Goal: Task Accomplishment & Management: Use online tool/utility

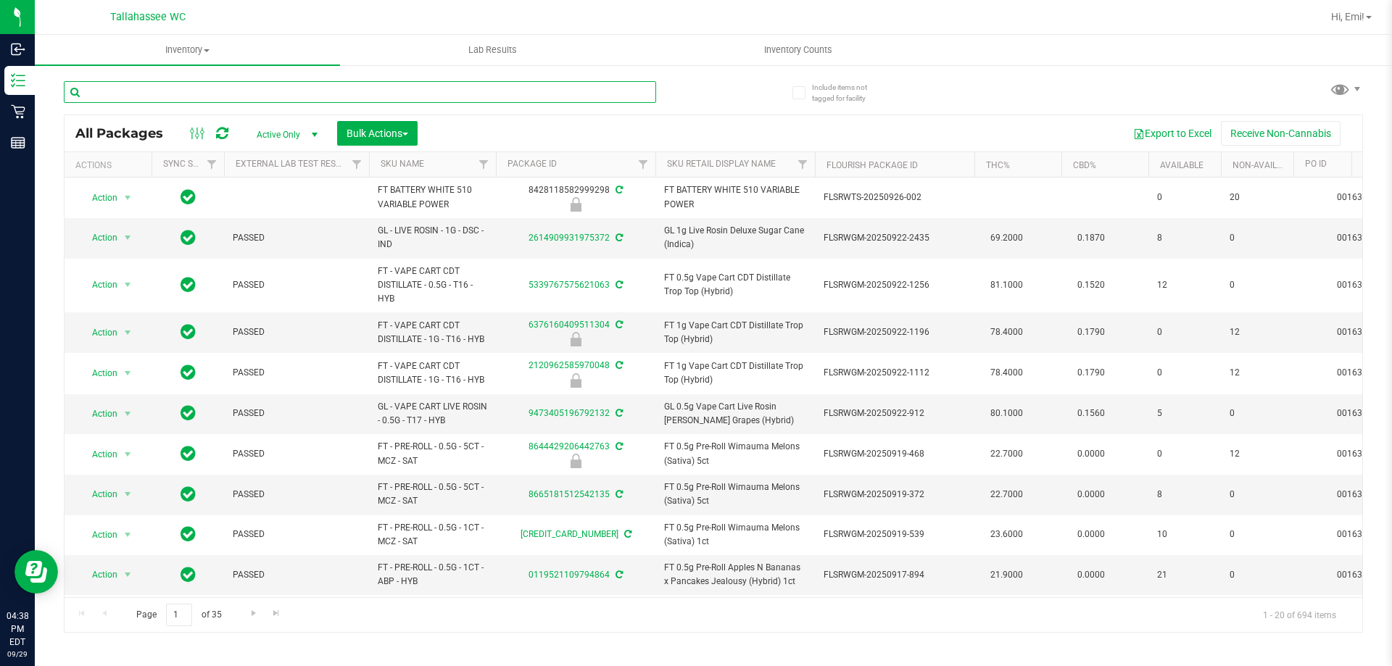
click at [470, 91] on input "text" at bounding box center [360, 92] width 592 height 22
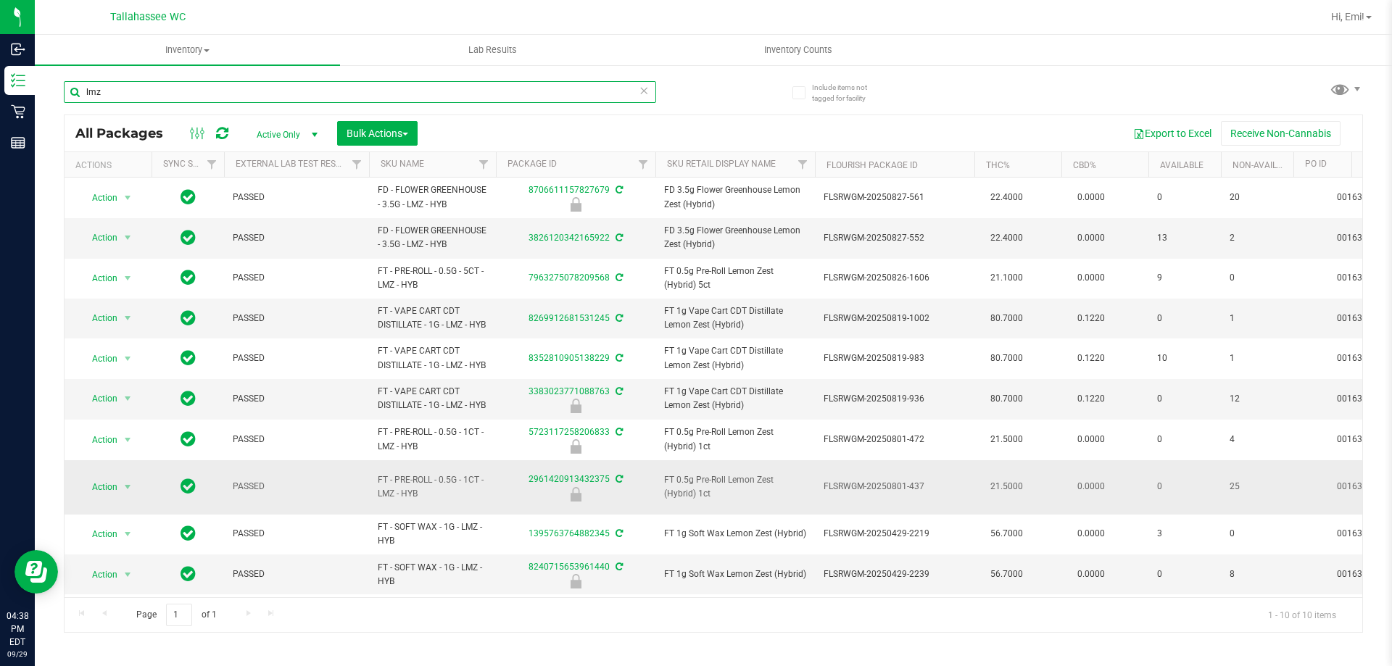
scroll to position [36, 0]
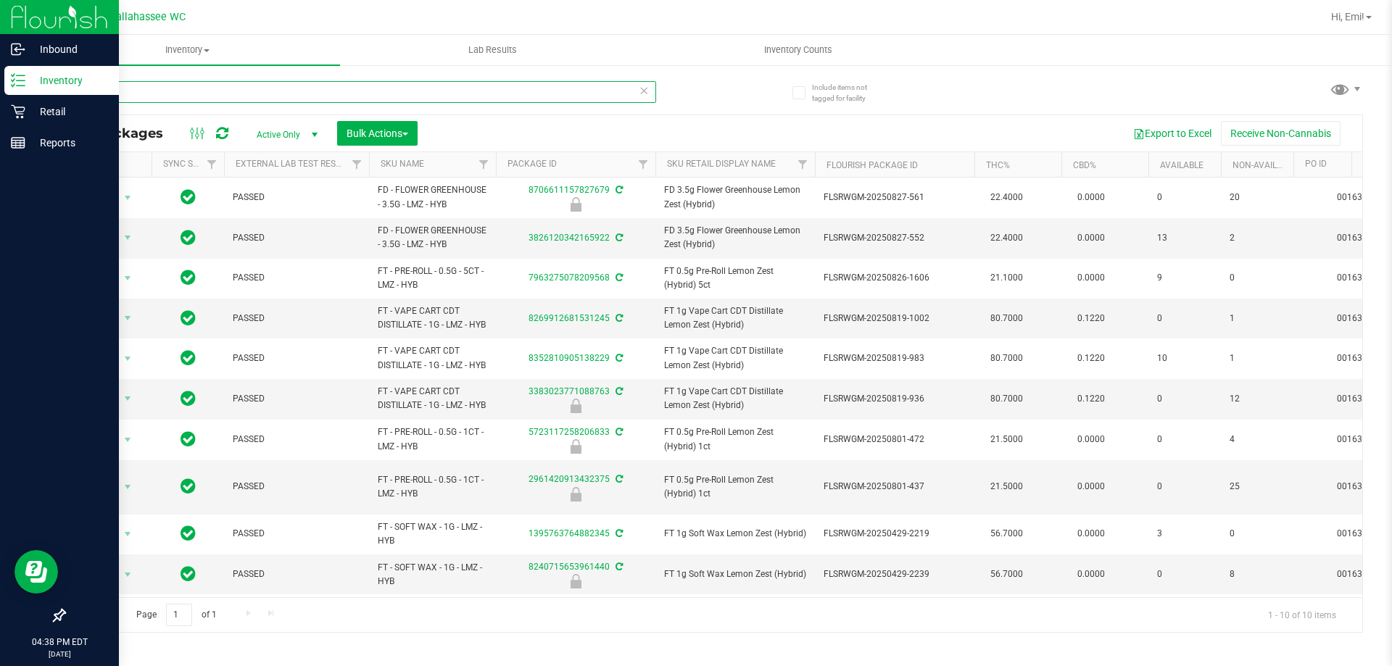
drag, startPoint x: 135, startPoint y: 84, endPoint x: 1, endPoint y: 77, distance: 134.3
click at [0, 78] on div "Inbound Inventory Retail Reports 04:38 PM EDT [DATE] 09/29 [GEOGRAPHIC_DATA] WC…" at bounding box center [696, 333] width 1392 height 666
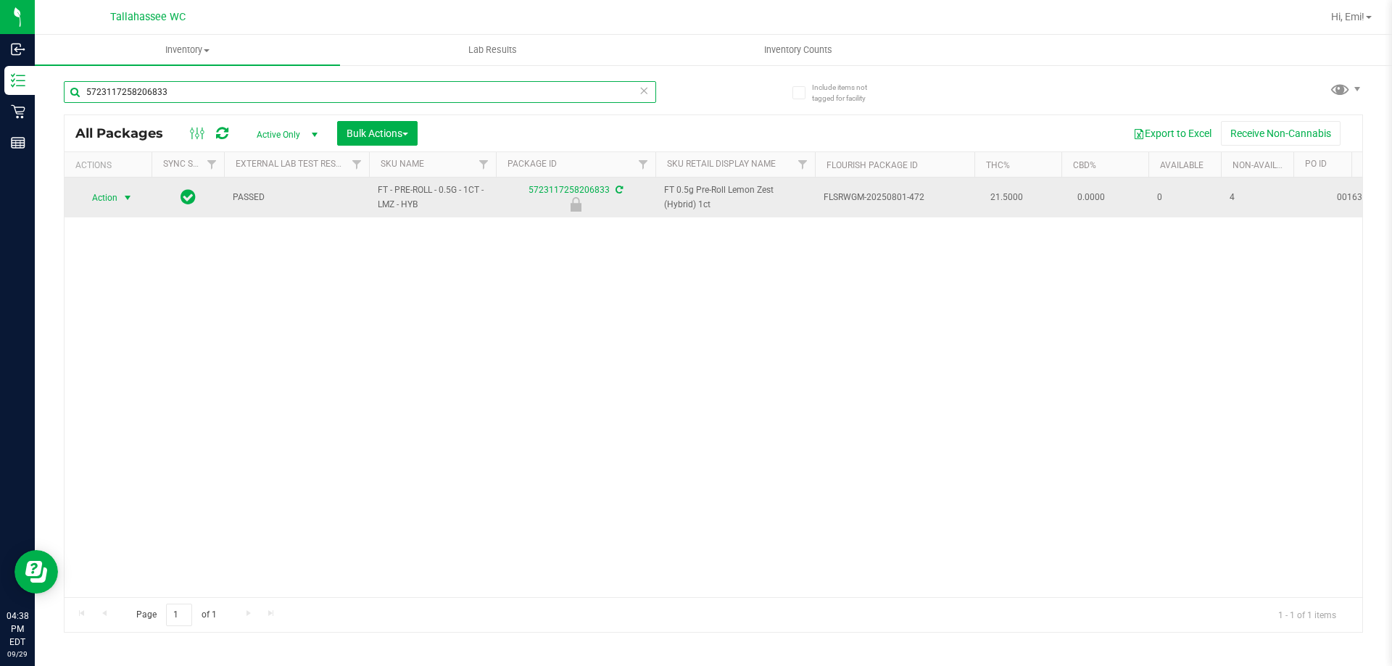
type input "5723117258206833"
click at [139, 196] on div "Action Action Edit attributes Global inventory Locate package Package audit log…" at bounding box center [108, 198] width 70 height 20
click at [128, 196] on span "select" at bounding box center [128, 198] width 12 height 12
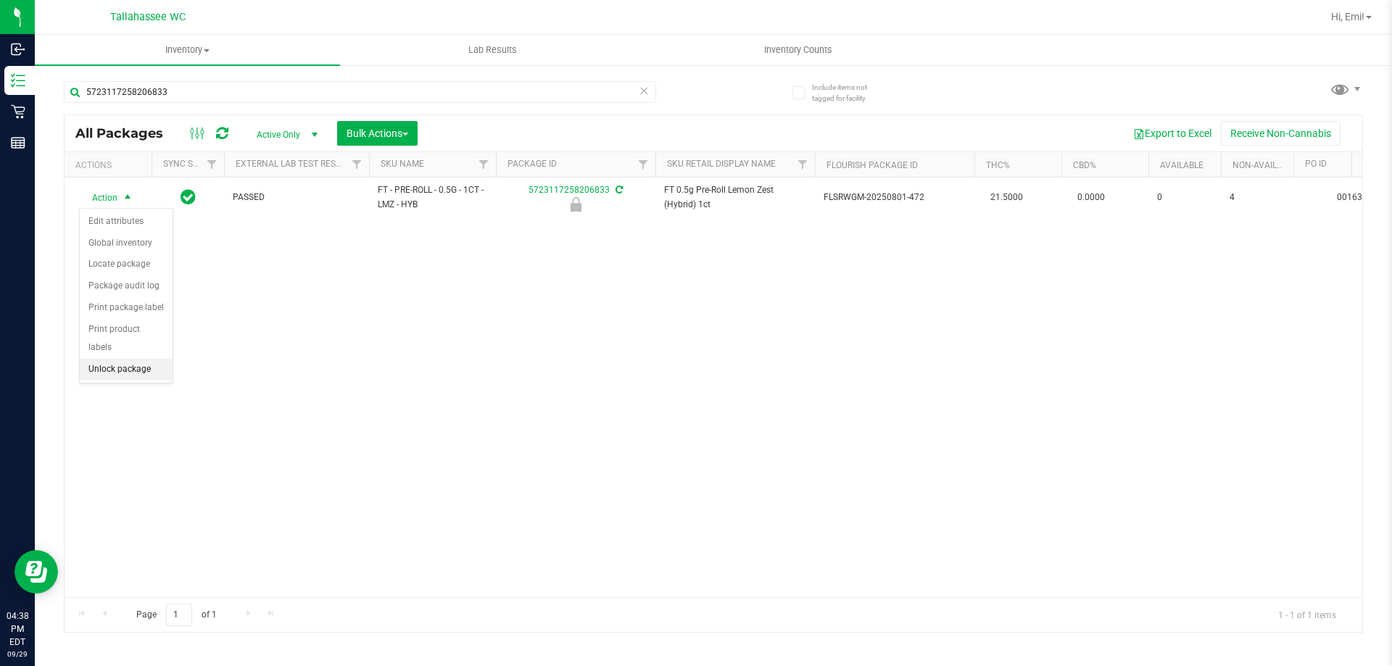
drag, startPoint x: 155, startPoint y: 352, endPoint x: 163, endPoint y: 349, distance: 8.3
click at [155, 359] on li "Unlock package" at bounding box center [126, 370] width 93 height 22
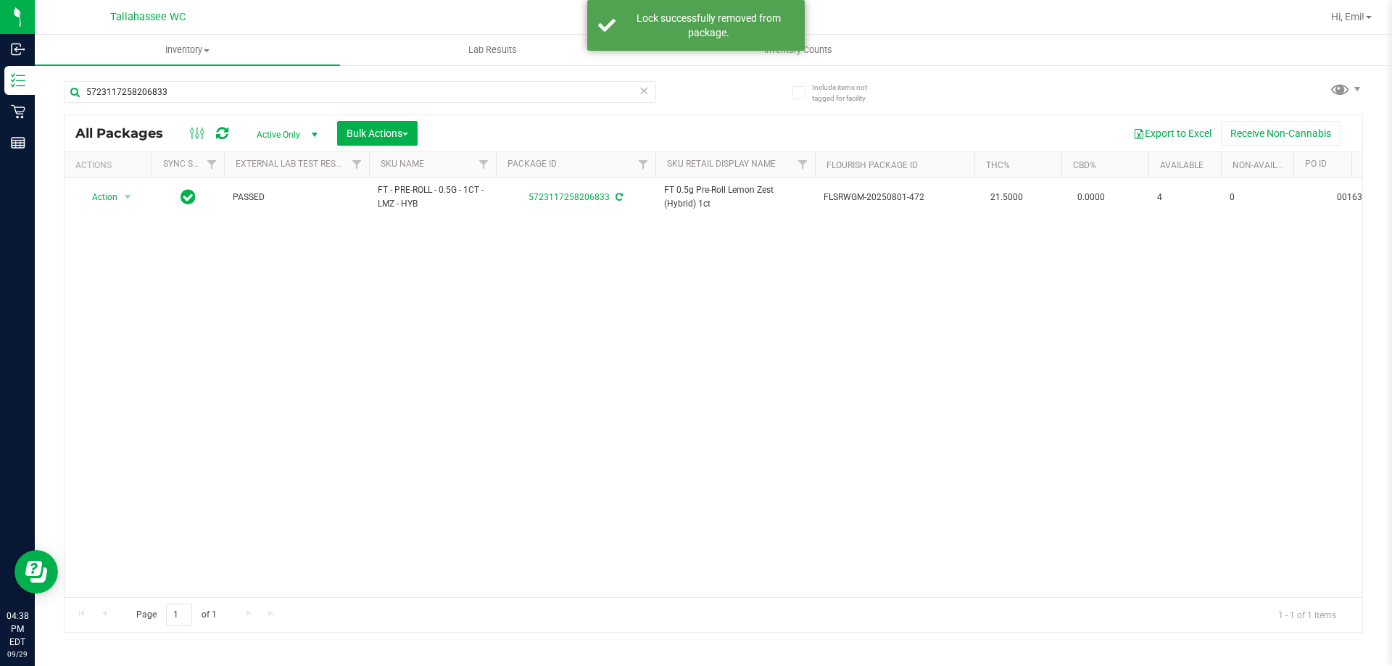
click at [644, 93] on icon at bounding box center [644, 89] width 10 height 17
